Goal: Find specific page/section: Find specific page/section

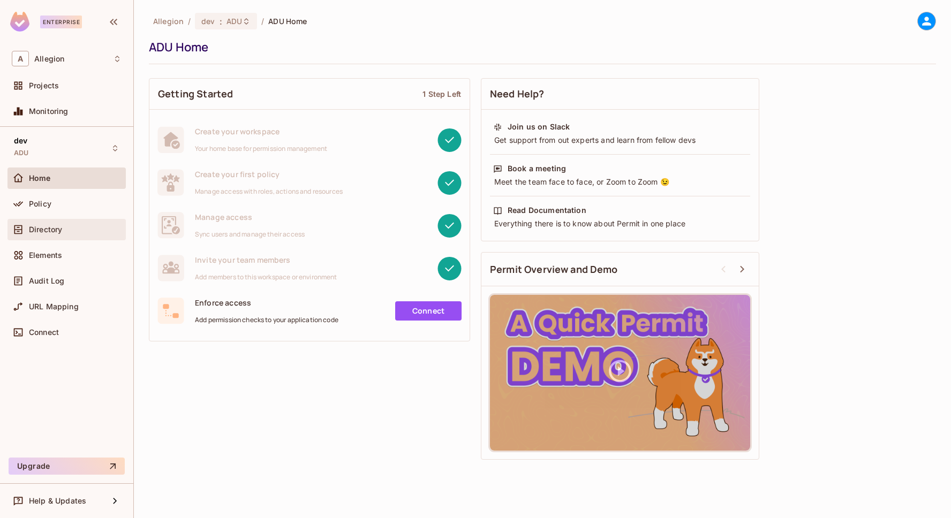
click at [57, 222] on div "Directory" at bounding box center [66, 229] width 118 height 21
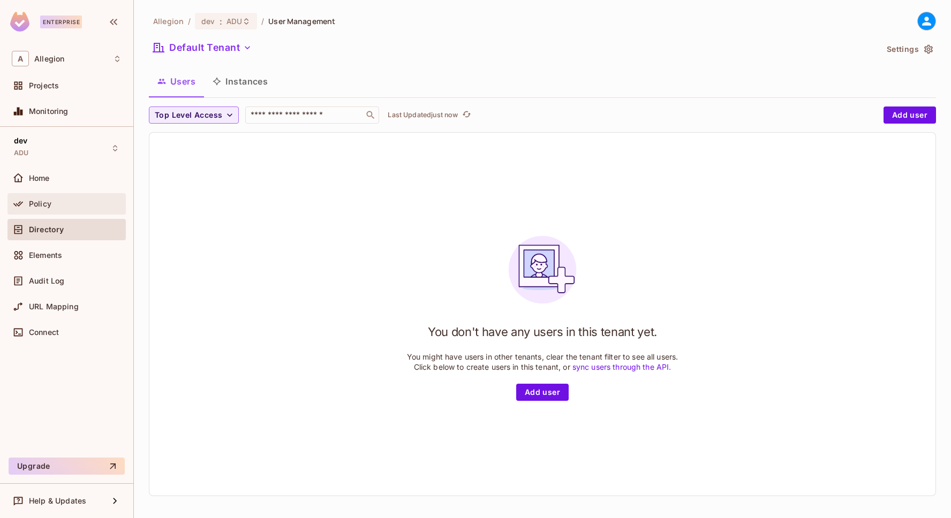
click at [69, 196] on div "Policy" at bounding box center [66, 203] width 118 height 21
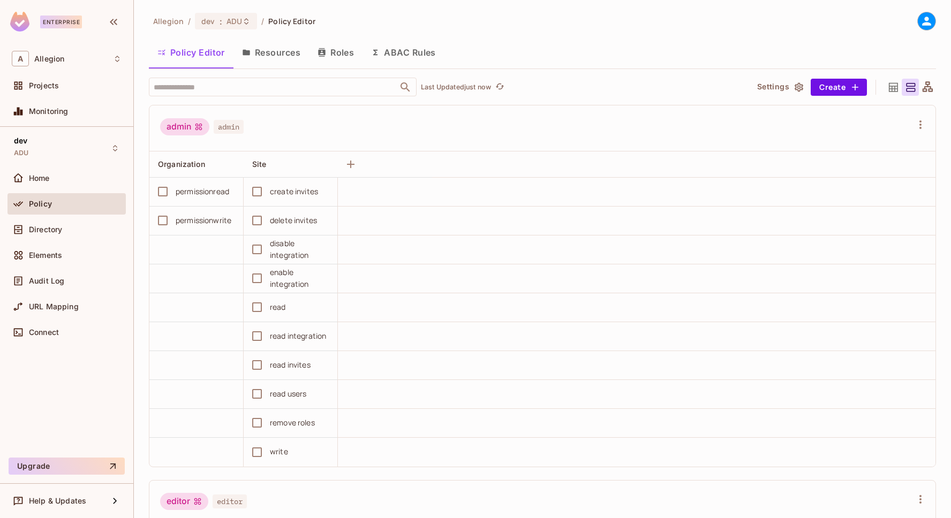
click at [328, 52] on button "Roles" at bounding box center [336, 52] width 54 height 27
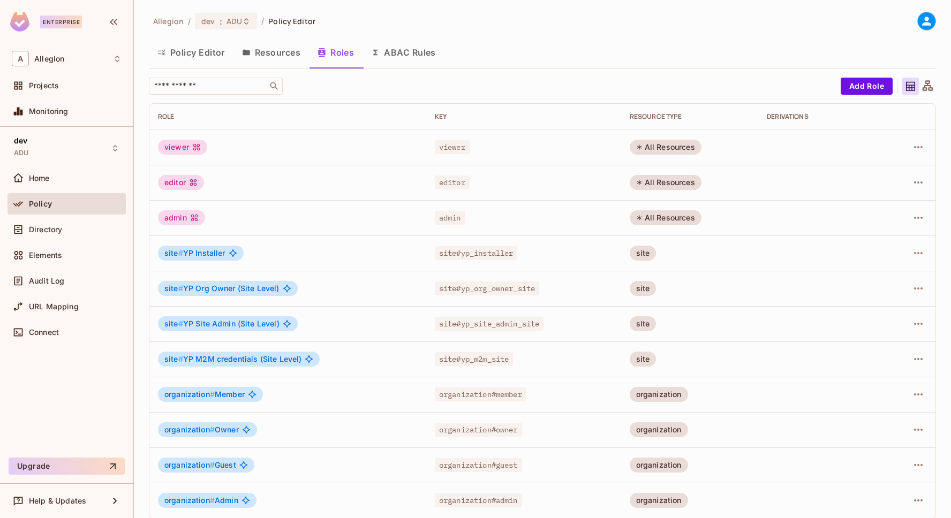
scroll to position [9, 0]
